Goal: Task Accomplishment & Management: Manage account settings

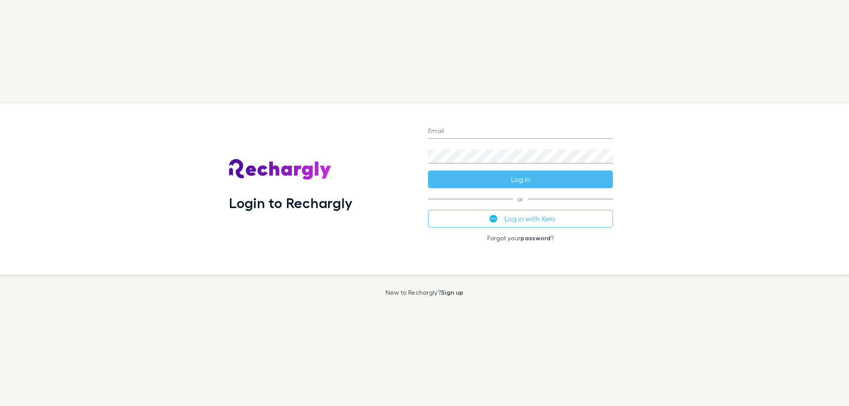
click at [446, 133] on input "Email" at bounding box center [520, 132] width 185 height 14
type input "**********"
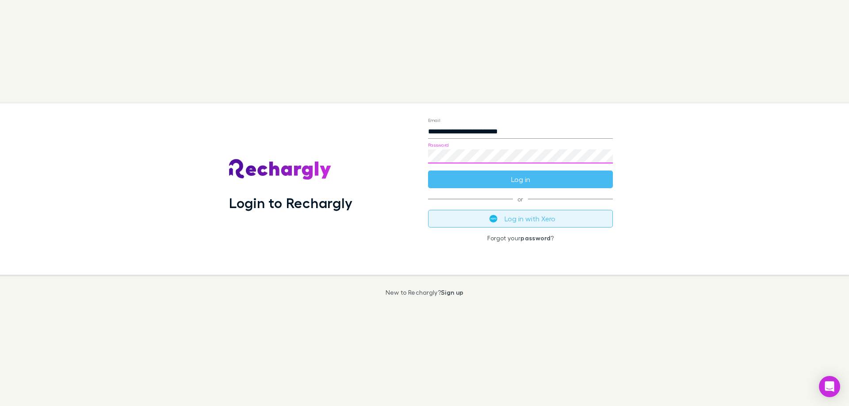
click at [485, 223] on button "Log in with Xero" at bounding box center [520, 219] width 185 height 18
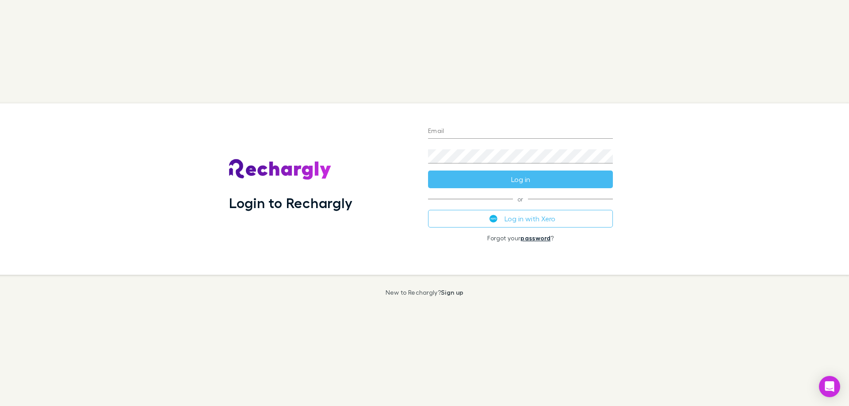
click at [533, 239] on link "password" at bounding box center [535, 238] width 30 height 8
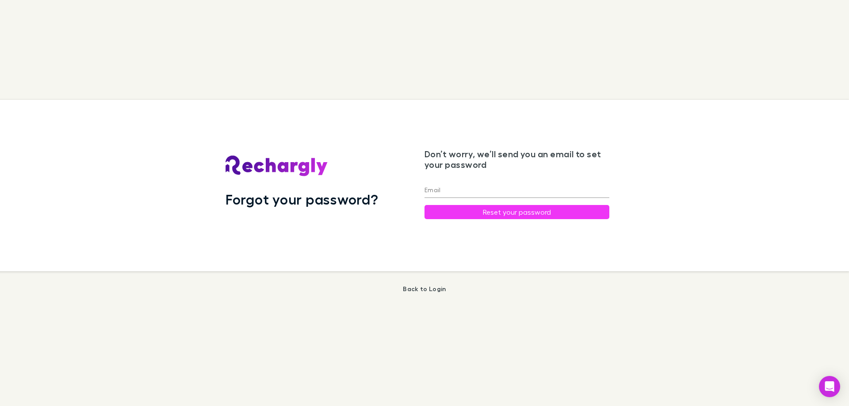
click at [448, 188] on input "Email" at bounding box center [516, 191] width 185 height 14
type input "**********"
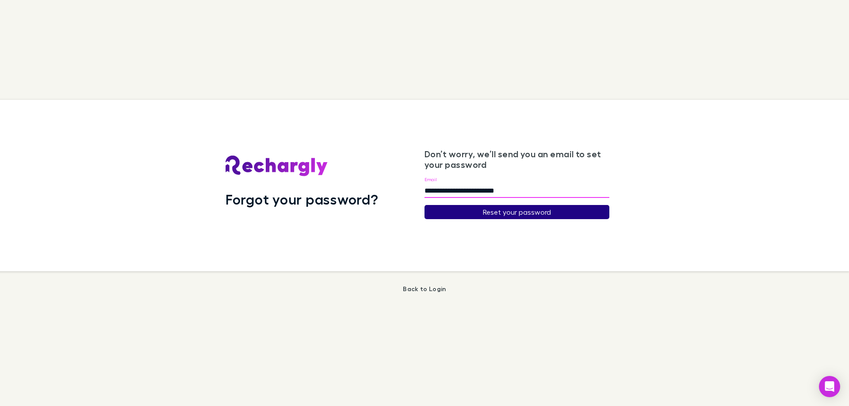
click at [485, 215] on button "Reset your password" at bounding box center [516, 212] width 185 height 14
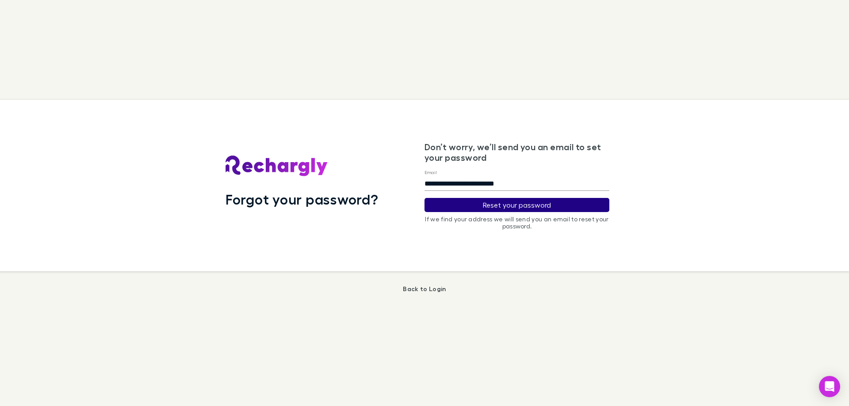
click at [521, 204] on button "Reset your password" at bounding box center [516, 205] width 185 height 14
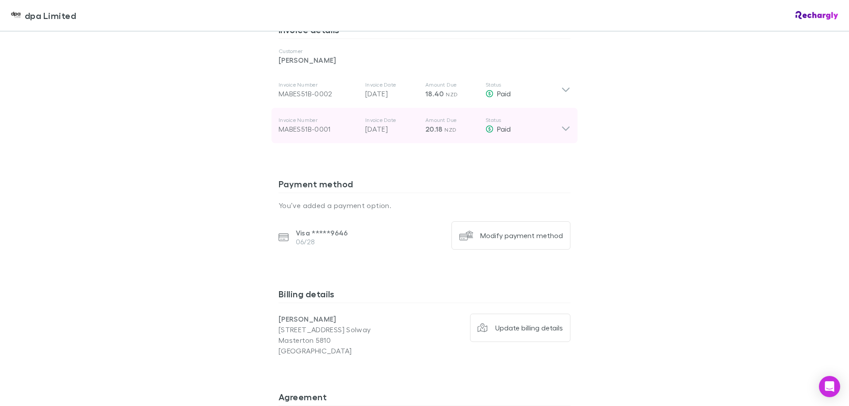
scroll to position [442, 0]
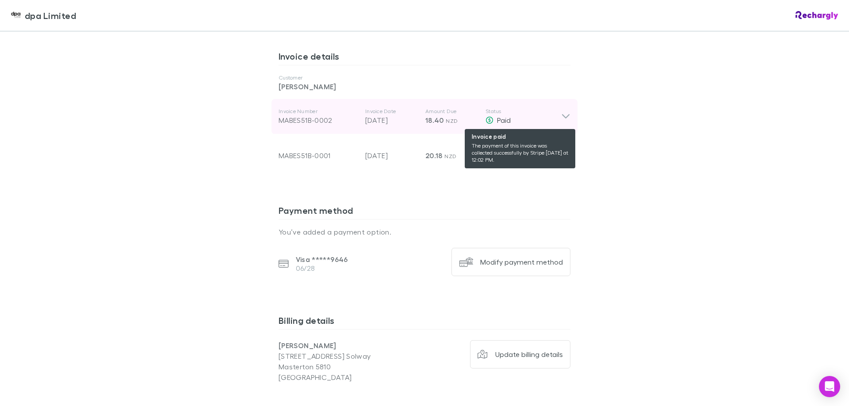
click at [557, 116] on div "Paid" at bounding box center [523, 120] width 76 height 11
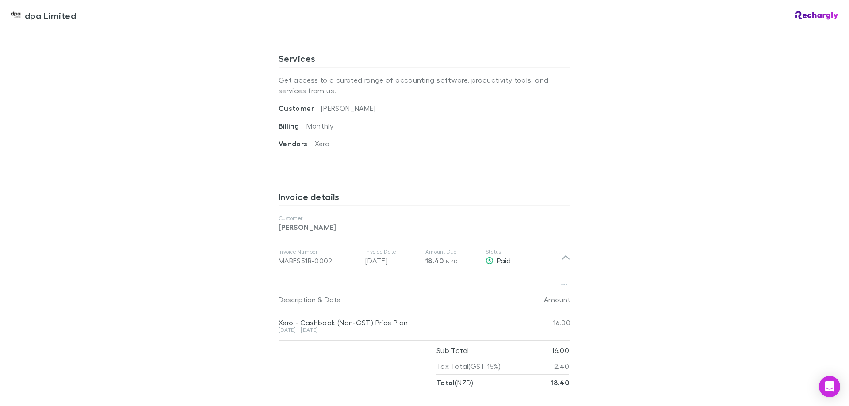
scroll to position [354, 0]
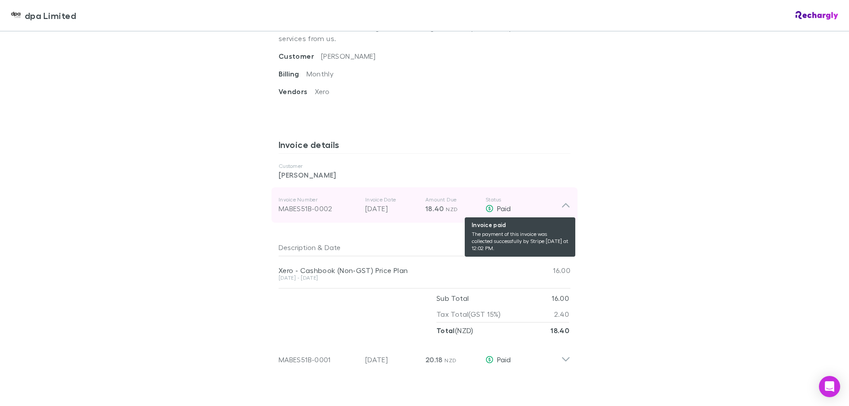
click at [518, 206] on div "Paid" at bounding box center [523, 208] width 76 height 11
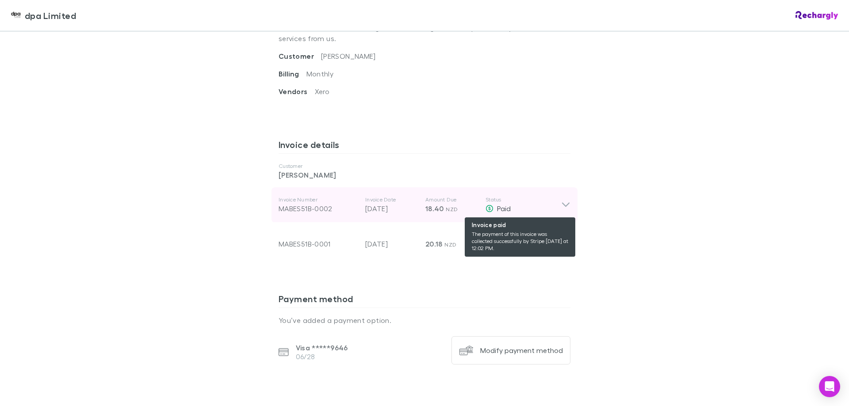
click at [518, 206] on div "Paid" at bounding box center [523, 208] width 76 height 11
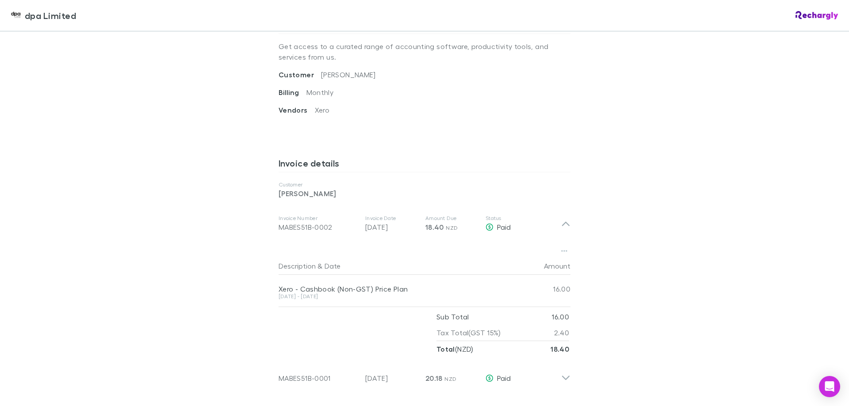
scroll to position [379, 0]
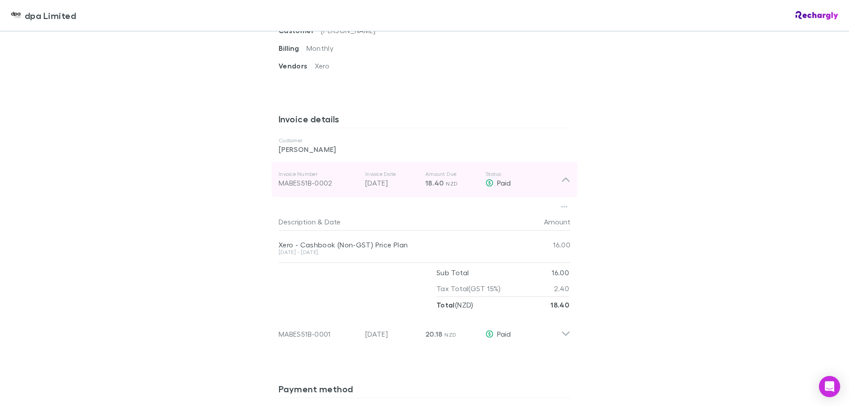
click at [563, 177] on icon at bounding box center [565, 179] width 9 height 11
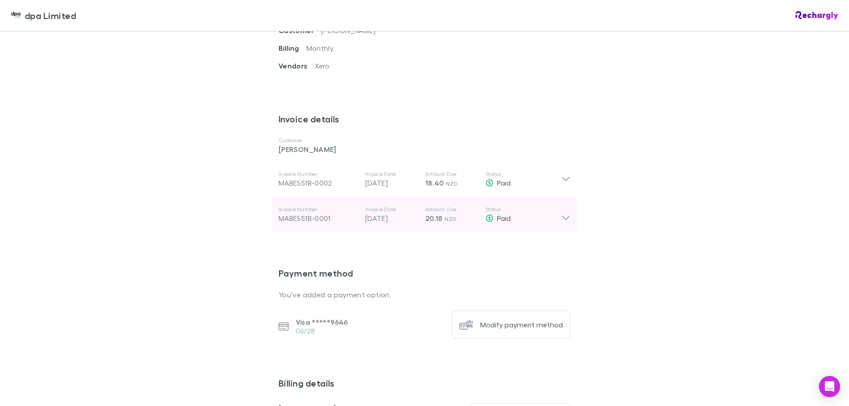
click at [561, 219] on icon at bounding box center [565, 215] width 9 height 18
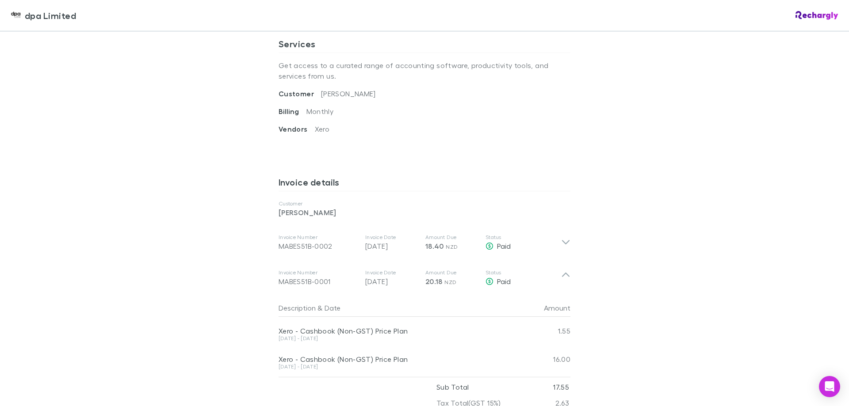
scroll to position [398, 0]
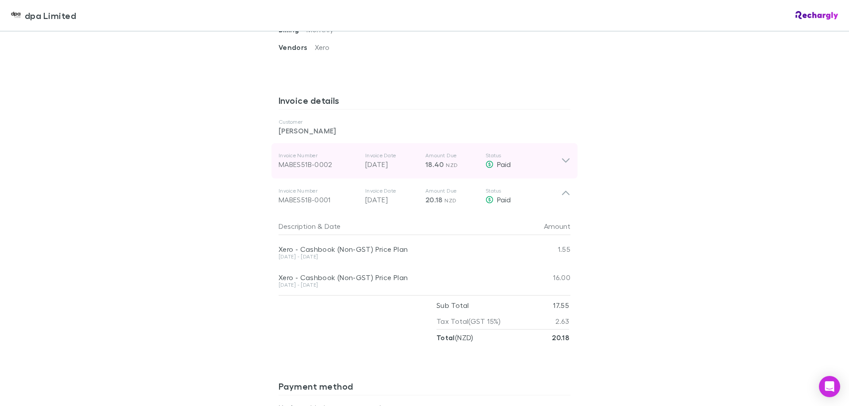
click at [561, 157] on icon at bounding box center [565, 161] width 9 height 11
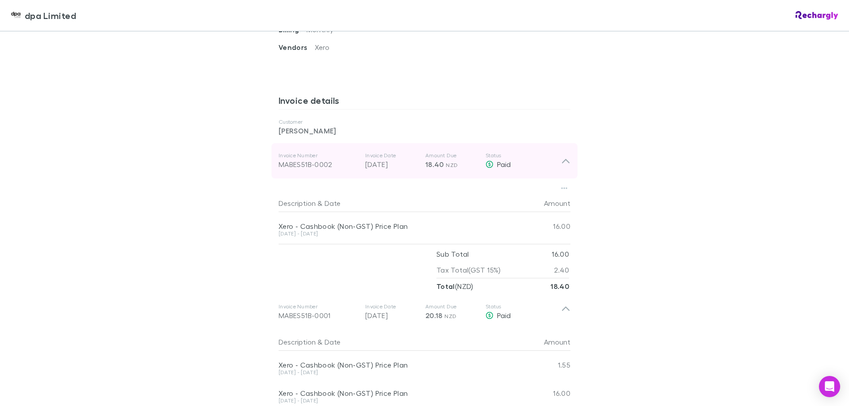
click at [562, 162] on icon at bounding box center [566, 161] width 8 height 4
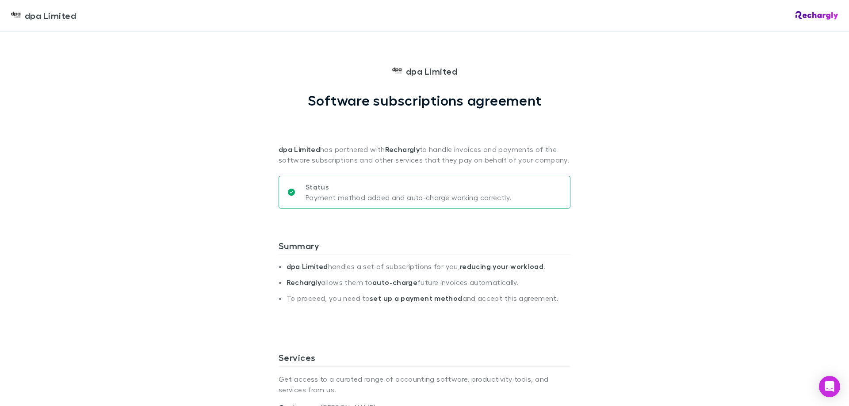
scroll to position [0, 0]
